Goal: Information Seeking & Learning: Learn about a topic

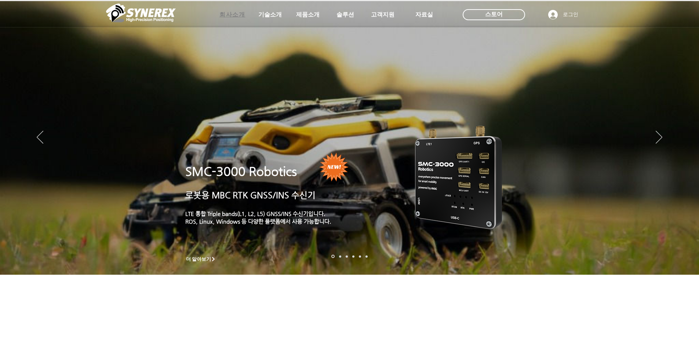
click at [239, 15] on span "회사소개" at bounding box center [233, 15] width 26 height 8
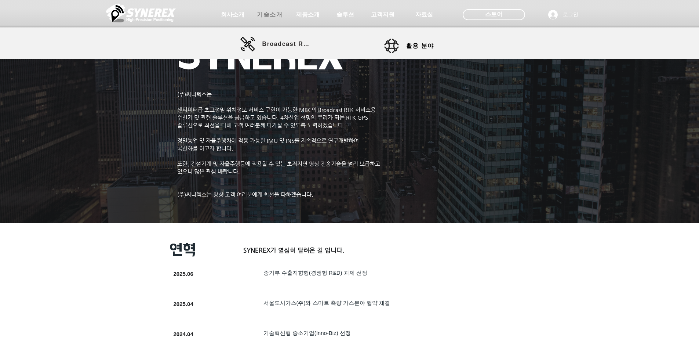
click at [277, 14] on span "기술소개" at bounding box center [270, 15] width 26 height 8
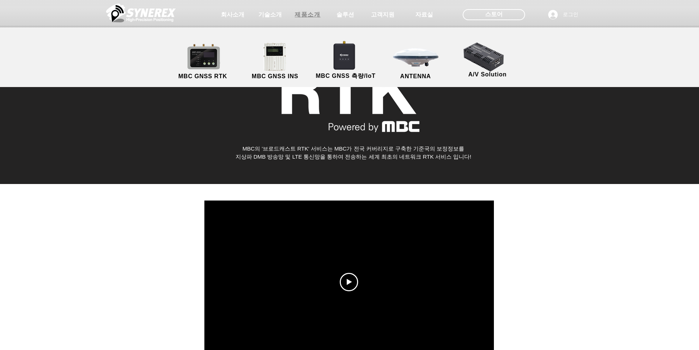
click at [311, 17] on span "제품소개" at bounding box center [308, 15] width 26 height 8
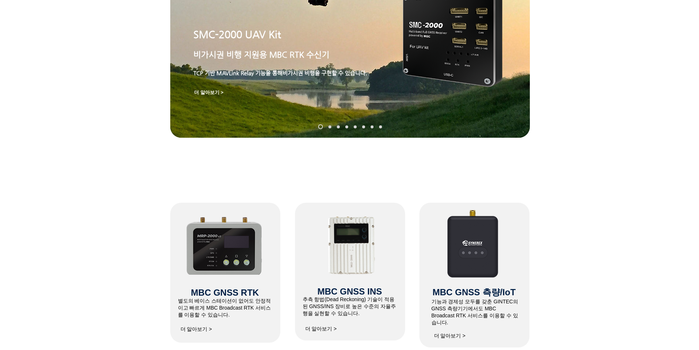
scroll to position [294, 0]
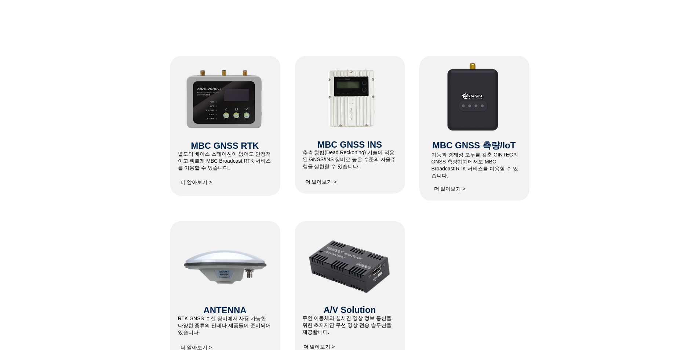
click at [228, 105] on img at bounding box center [225, 98] width 78 height 60
click at [317, 180] on span "더 알아보기 >" at bounding box center [321, 182] width 32 height 7
